Goal: Transaction & Acquisition: Obtain resource

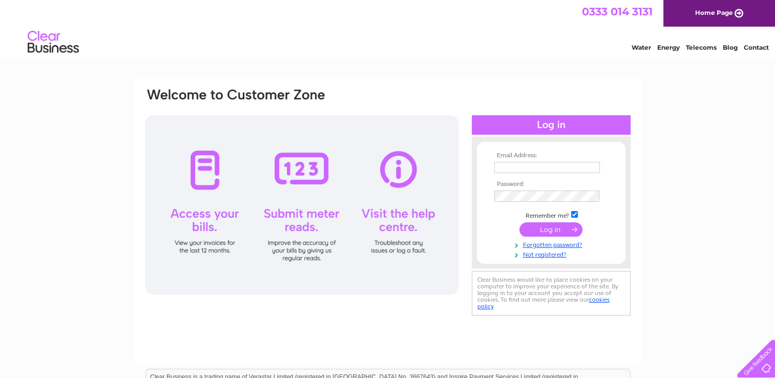
click at [663, 104] on div "Email Address: Password:" at bounding box center [387, 308] width 775 height 462
click at [522, 166] on input "text" at bounding box center [548, 168] width 107 height 12
paste input "nanthan07@live.com"
type input "nanthan07@live.com"
click at [689, 190] on div "Email Address: nanthan07@live.com Password:" at bounding box center [387, 308] width 775 height 462
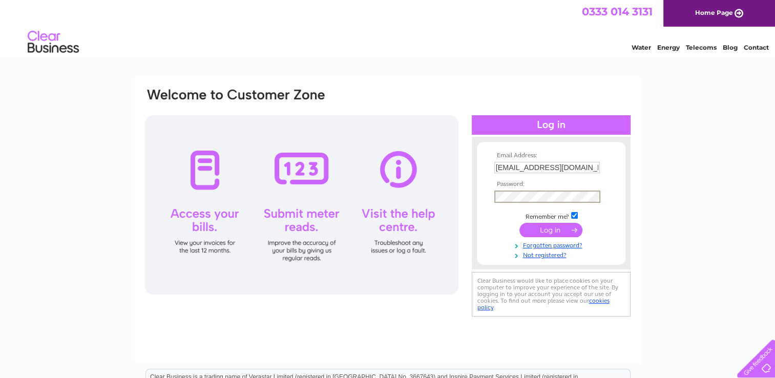
click at [574, 218] on input "checkbox" at bounding box center [574, 215] width 7 height 7
checkbox input "false"
click at [564, 230] on input "submit" at bounding box center [551, 229] width 63 height 14
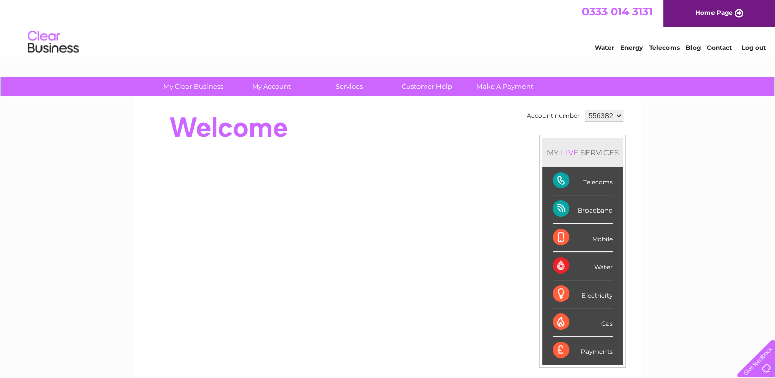
click at [609, 46] on link "Water" at bounding box center [604, 48] width 19 height 8
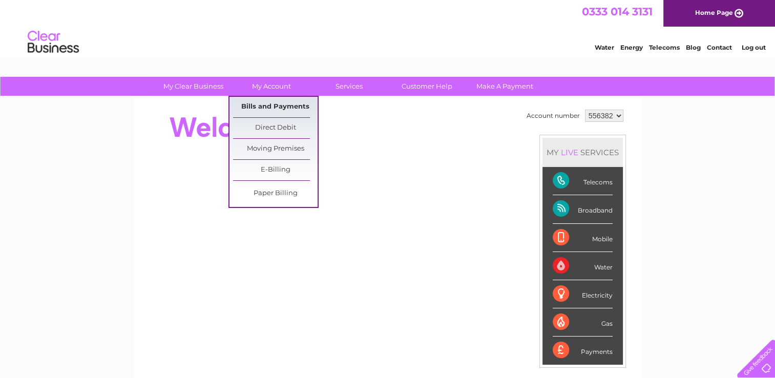
click at [279, 98] on link "Bills and Payments" at bounding box center [275, 107] width 85 height 21
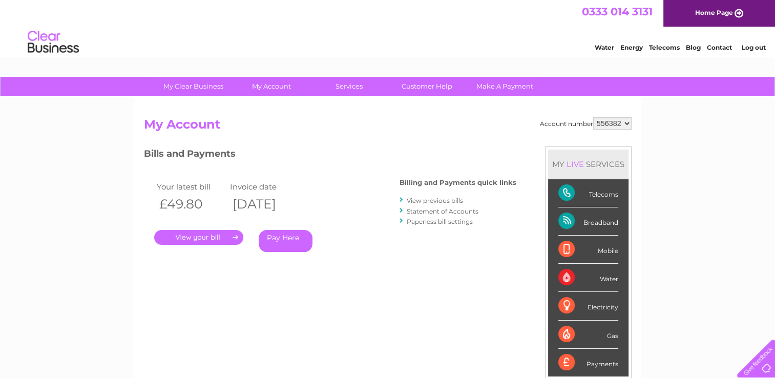
click at [437, 200] on link "View previous bills" at bounding box center [435, 201] width 56 height 8
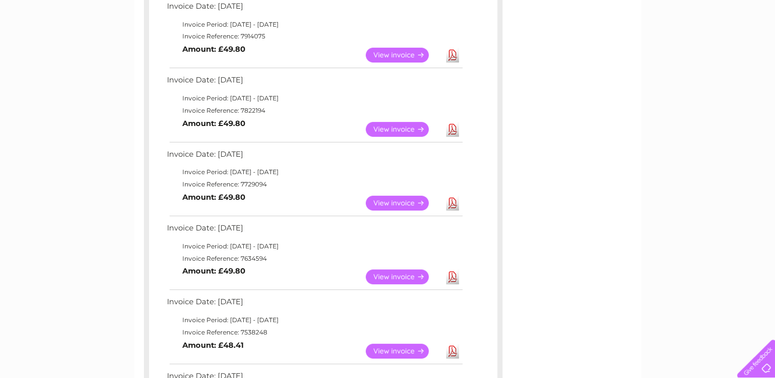
scroll to position [205, 0]
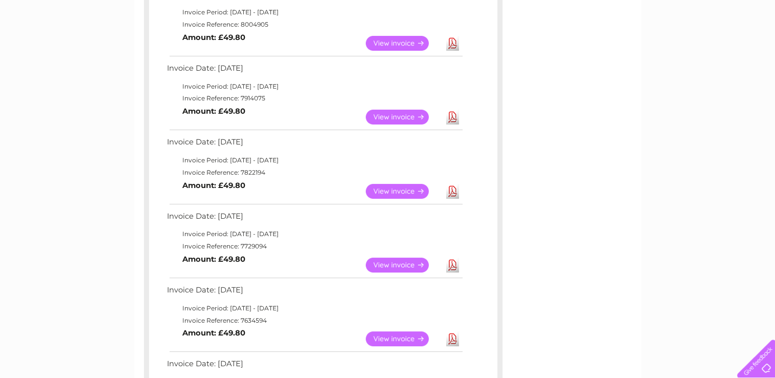
click at [453, 191] on link "Download" at bounding box center [452, 191] width 13 height 15
click at [452, 115] on link "Download" at bounding box center [452, 117] width 13 height 15
click at [454, 44] on link "Download" at bounding box center [452, 43] width 13 height 15
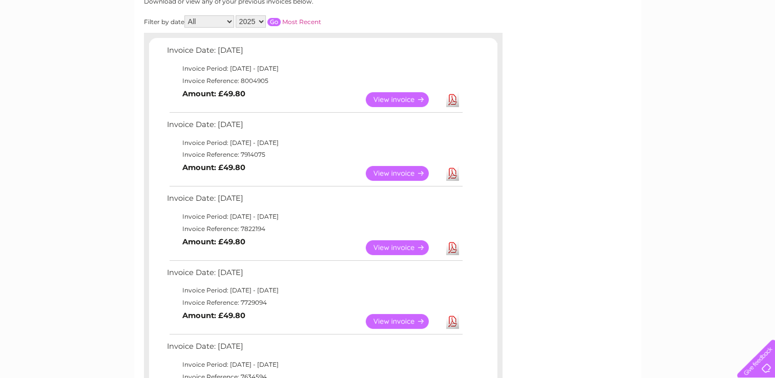
scroll to position [0, 0]
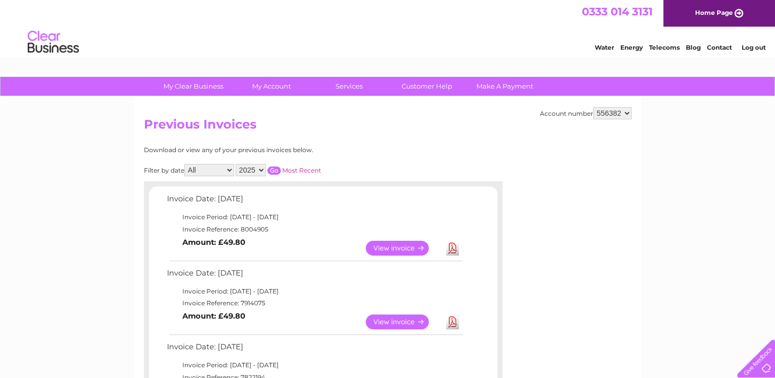
click at [755, 47] on link "Log out" at bounding box center [754, 48] width 24 height 8
